Goal: Transaction & Acquisition: Purchase product/service

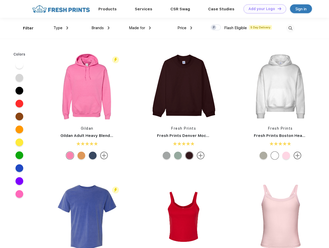
click at [263, 9] on link "Add your Logo Design Tool" at bounding box center [265, 8] width 43 height 9
click at [0, 0] on div "Design Tool" at bounding box center [0, 0] width 0 height 0
click at [277, 9] on link "Add your Logo Design Tool" at bounding box center [265, 8] width 43 height 9
click at [25, 28] on div "Filter" at bounding box center [28, 28] width 11 height 6
click at [61, 28] on span "Type" at bounding box center [58, 28] width 9 height 5
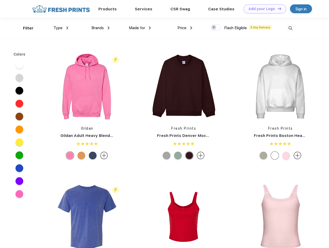
click at [101, 28] on span "Brands" at bounding box center [97, 28] width 12 height 5
click at [140, 28] on span "Made for" at bounding box center [137, 28] width 16 height 5
click at [185, 28] on span "Price" at bounding box center [182, 28] width 9 height 5
click at [216, 28] on div at bounding box center [216, 28] width 10 height 6
click at [214, 28] on input "checkbox" at bounding box center [212, 25] width 3 height 3
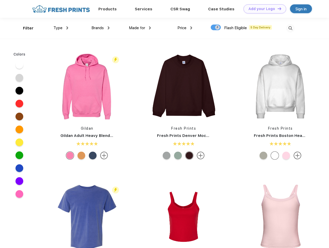
click at [291, 28] on img at bounding box center [290, 28] width 9 height 9
